Goal: Task Accomplishment & Management: Manage account settings

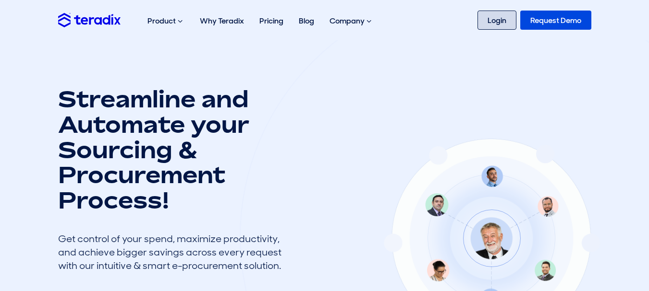
click at [501, 14] on link "Login" at bounding box center [496, 20] width 39 height 19
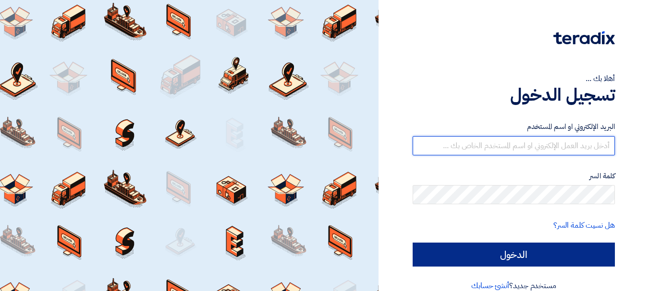
type input "[EMAIL_ADDRESS][DOMAIN_NAME]"
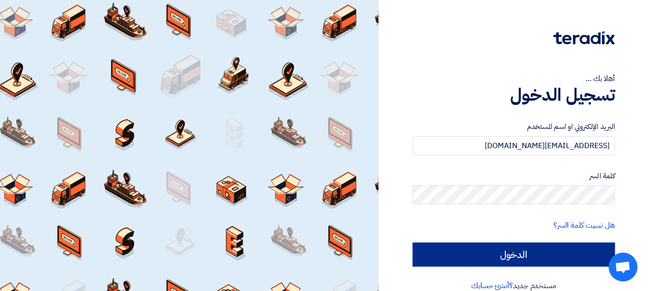
click at [521, 254] on input "الدخول" at bounding box center [513, 255] width 202 height 24
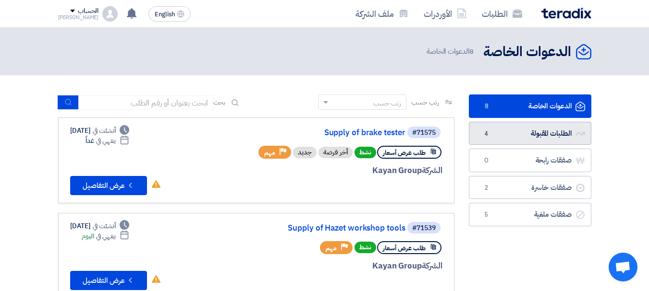
click at [550, 129] on link "الطلبات المقبولة الطلبات المقبولة 4" at bounding box center [530, 134] width 122 height 24
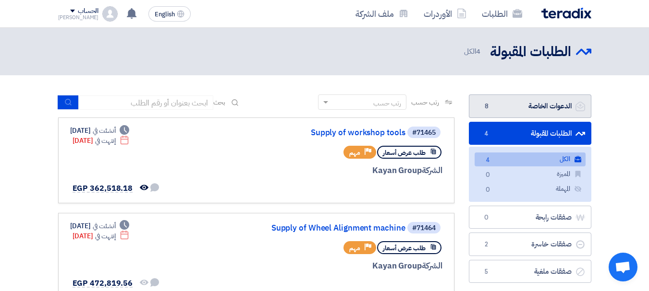
click at [527, 98] on link "الدعوات الخاصة الدعوات الخاصة 8" at bounding box center [530, 107] width 122 height 24
